Goal: Transaction & Acquisition: Purchase product/service

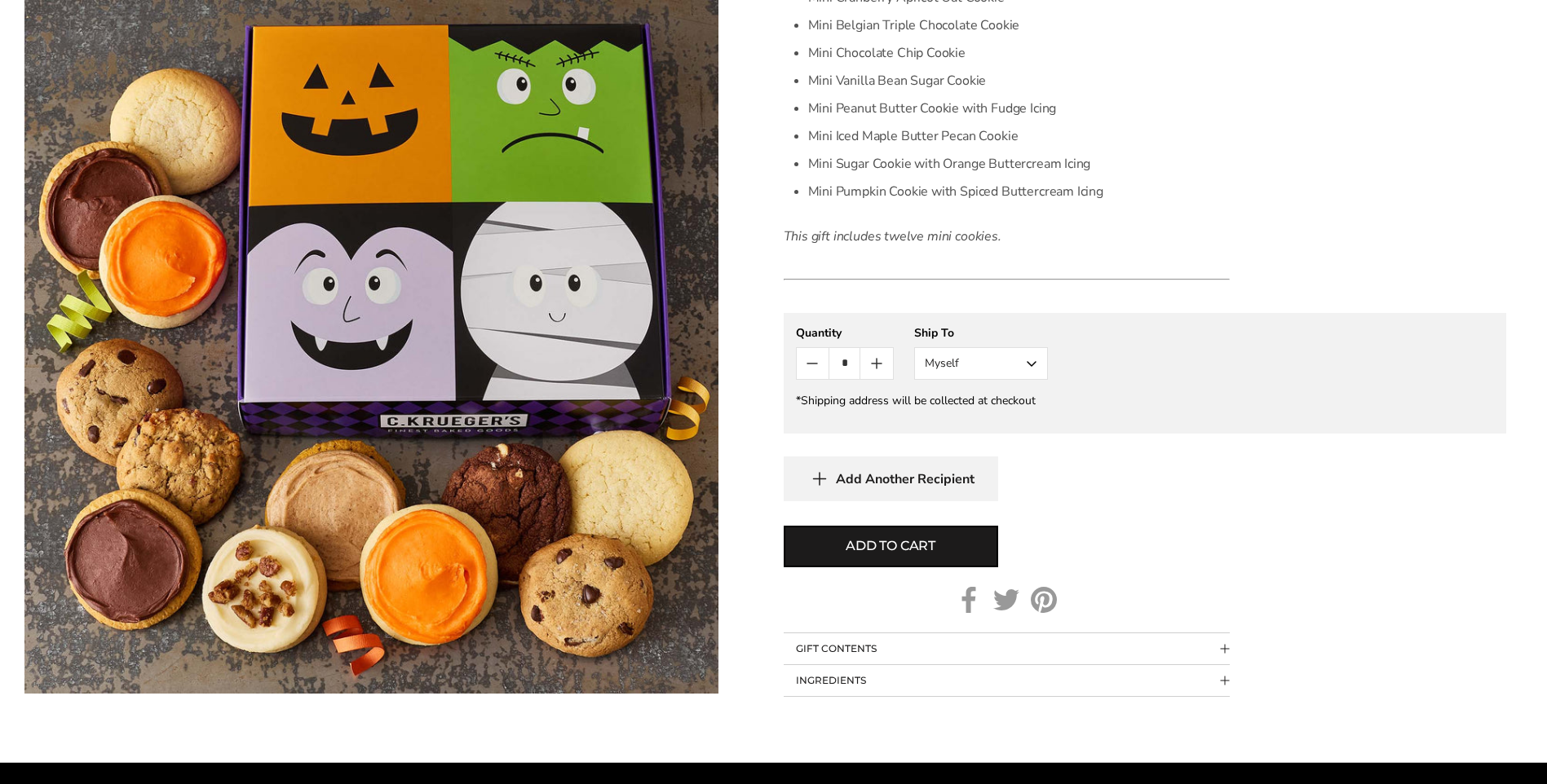
scroll to position [733, 0]
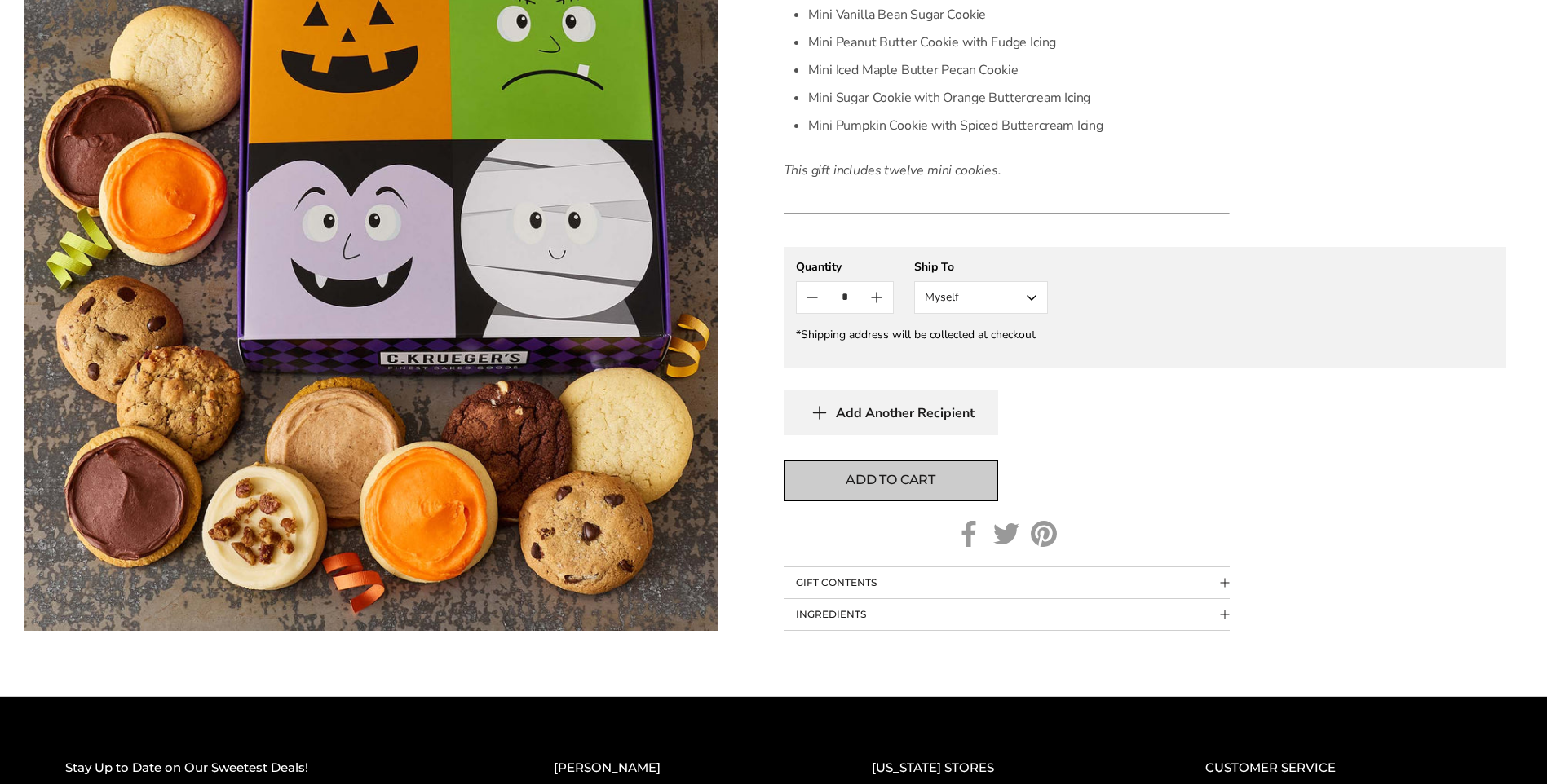
click at [873, 478] on span "Add to cart" at bounding box center [890, 480] width 89 height 19
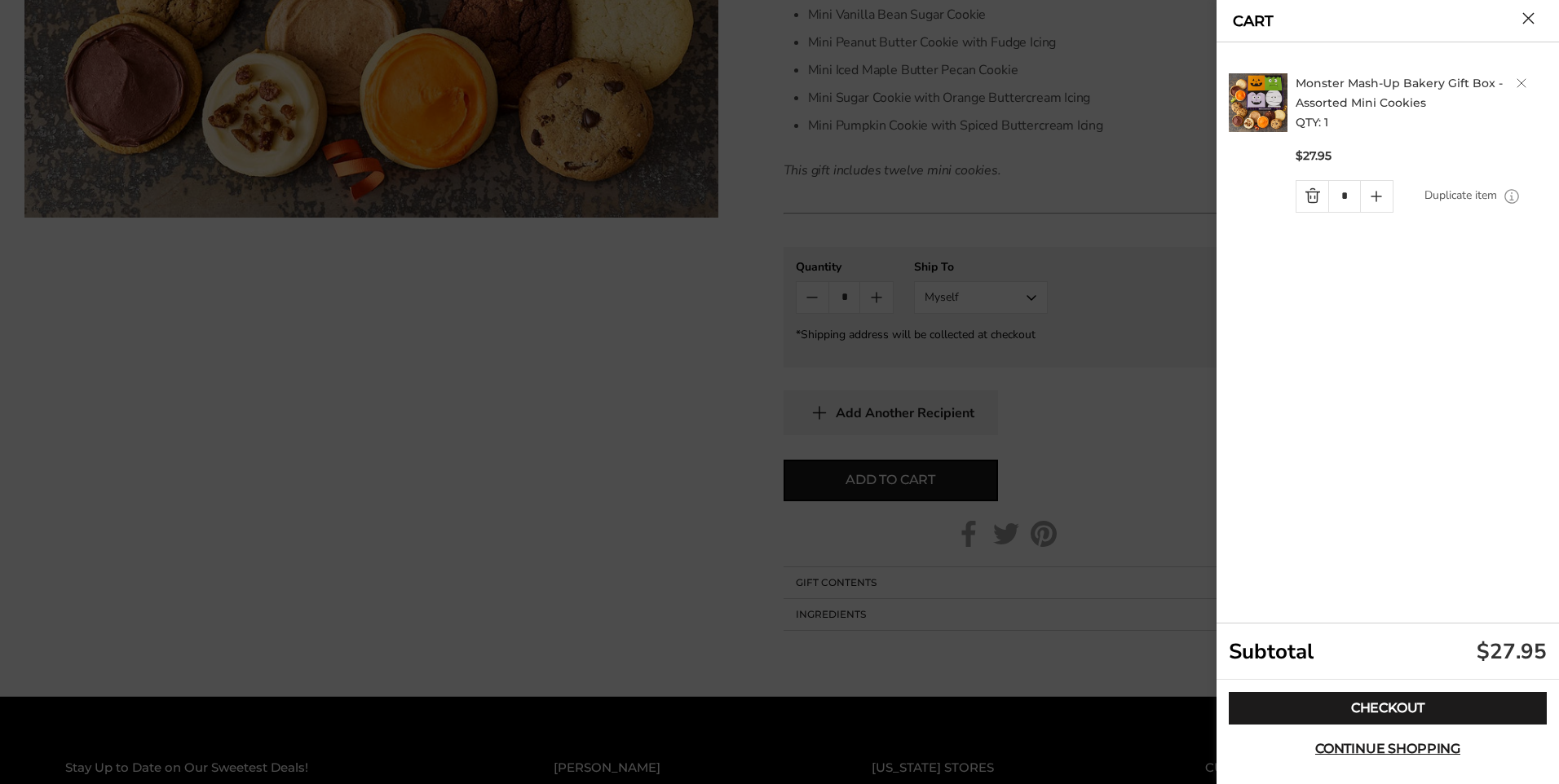
click at [1313, 192] on link "Quantity minus button" at bounding box center [1312, 196] width 32 height 31
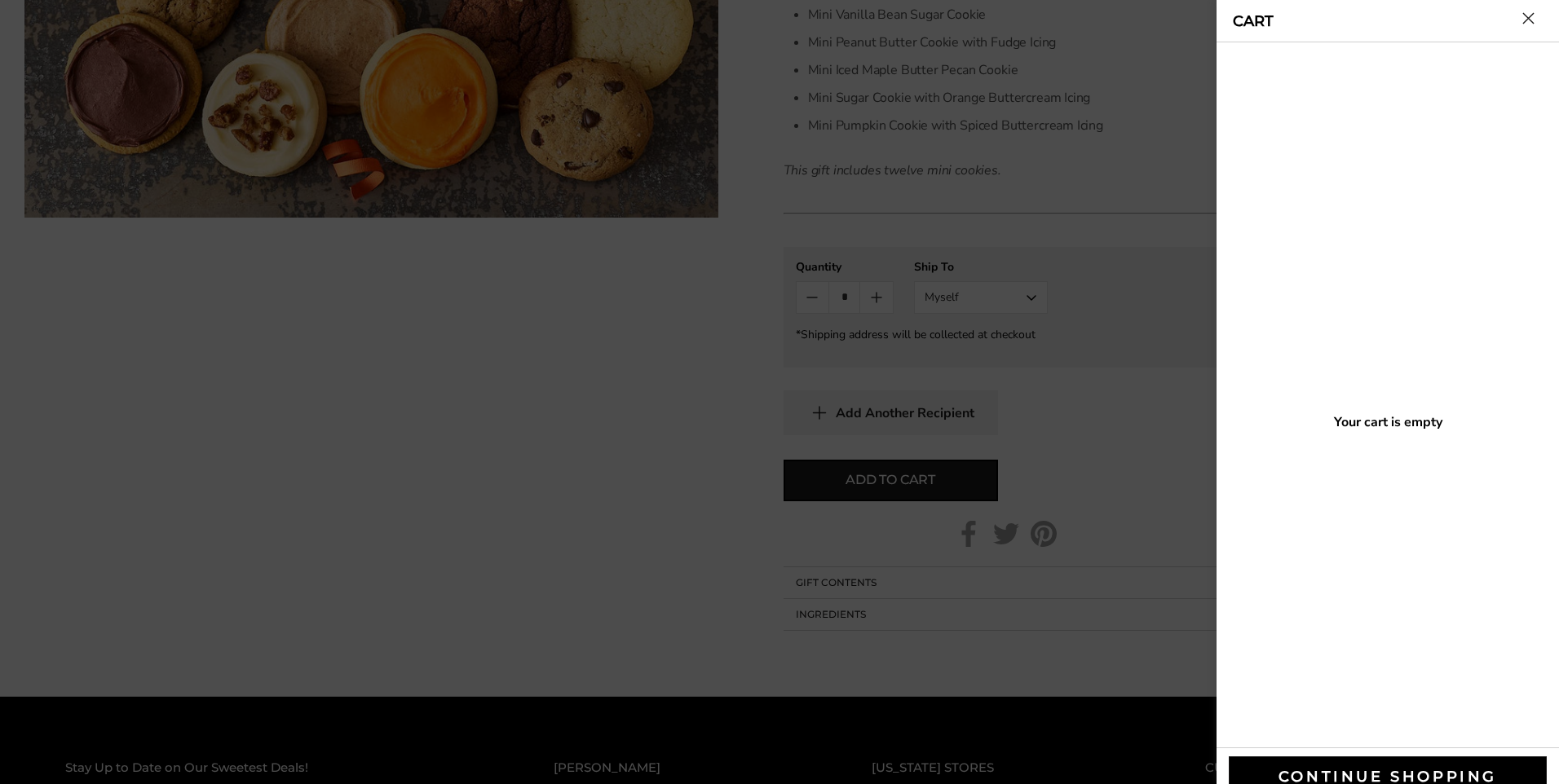
click at [1529, 15] on button "Close cart" at bounding box center [1529, 18] width 13 height 13
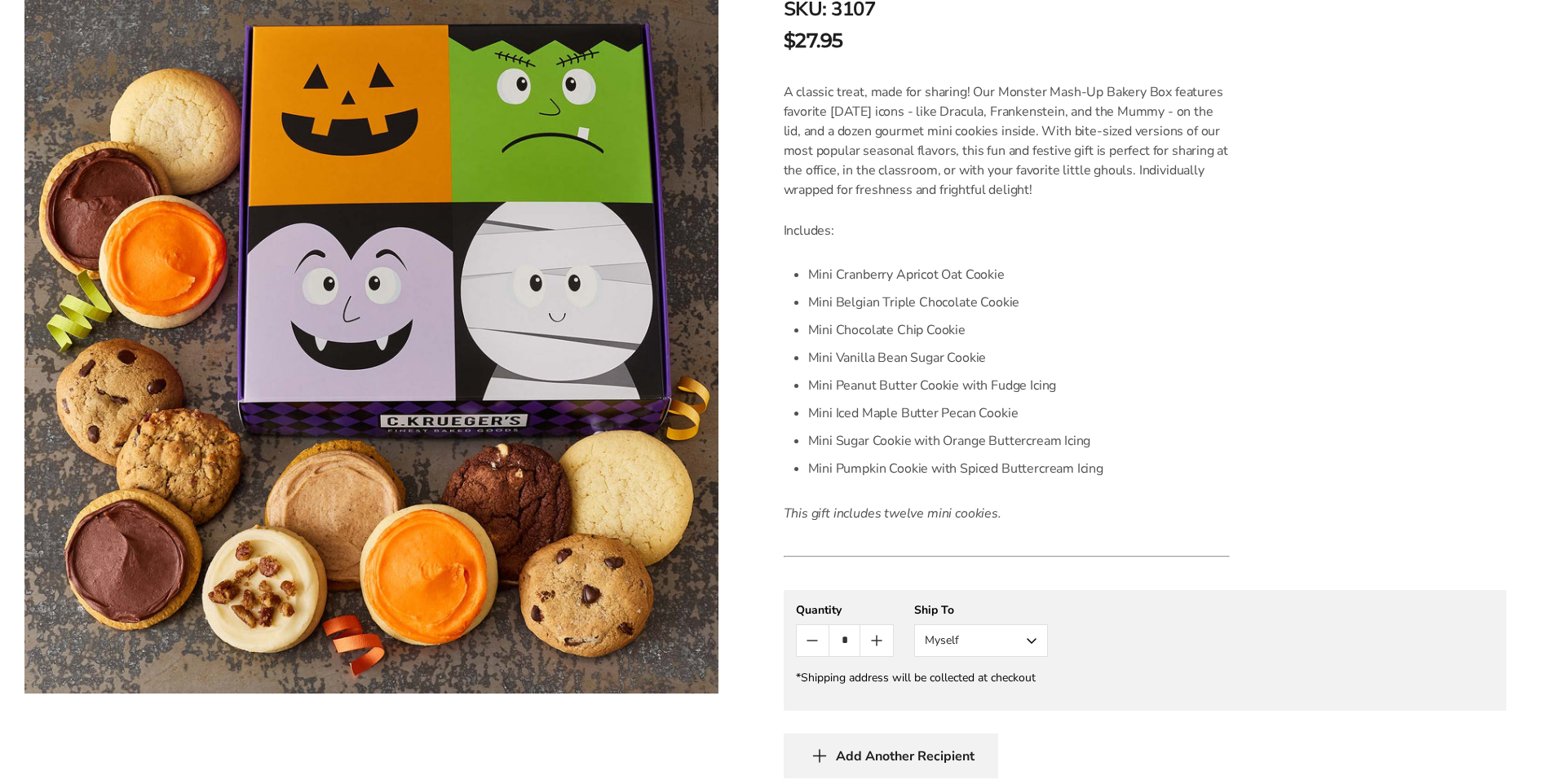
scroll to position [245, 0]
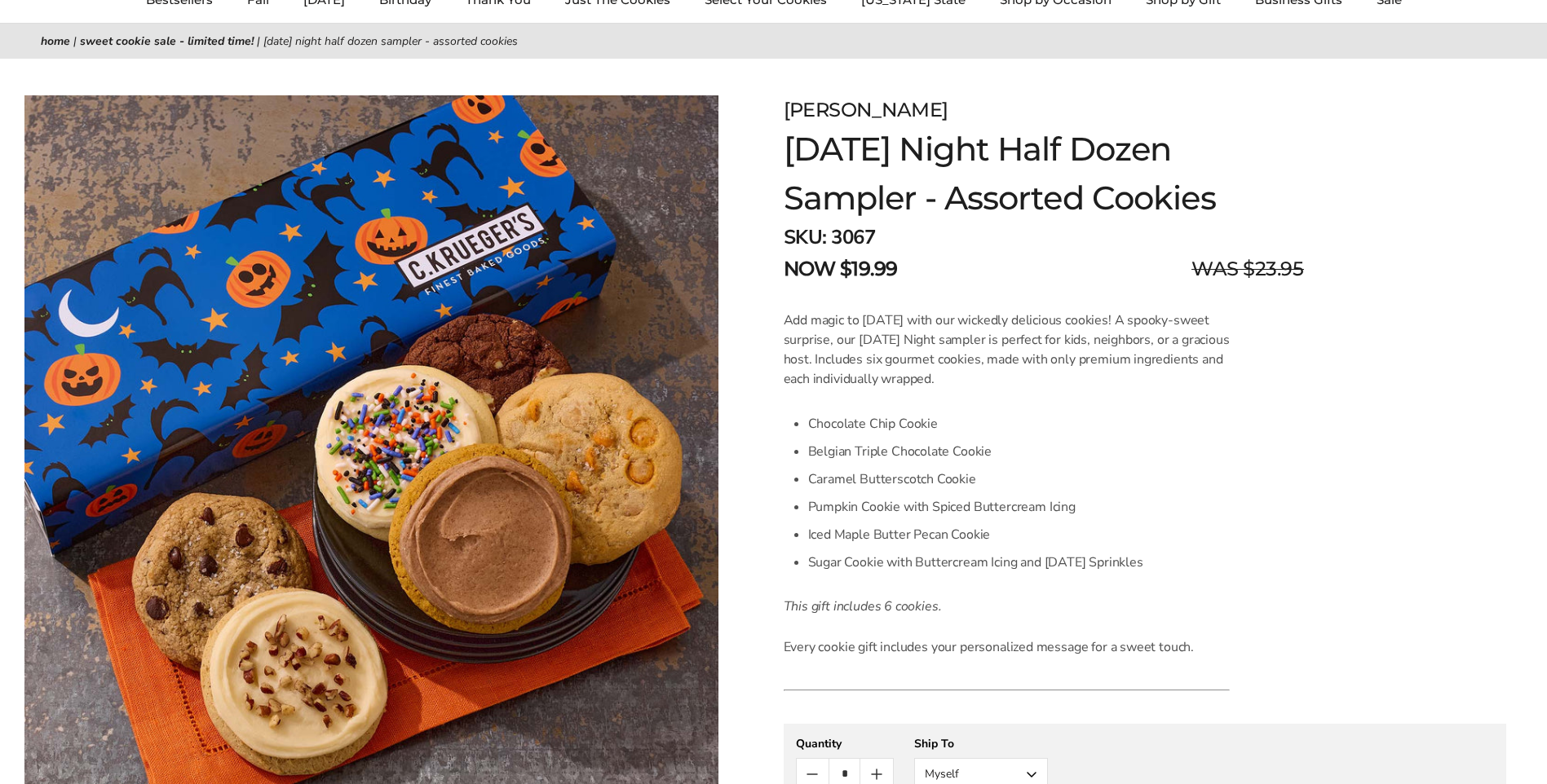
scroll to position [163, 0]
